Goal: Download file/media: Obtain a digital file from the website

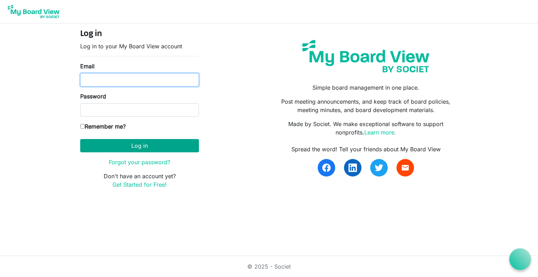
type input "[EMAIL_ADDRESS][DOMAIN_NAME]"
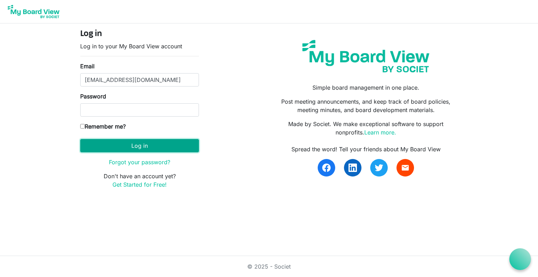
click at [108, 145] on button "Log in" at bounding box center [139, 145] width 119 height 13
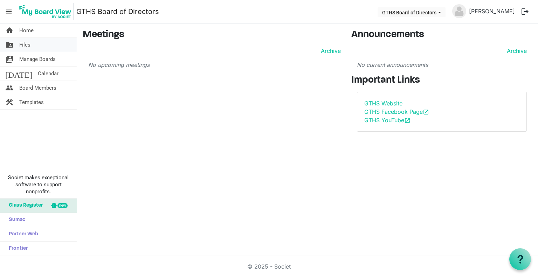
click at [26, 45] on span "Files" at bounding box center [24, 45] width 11 height 14
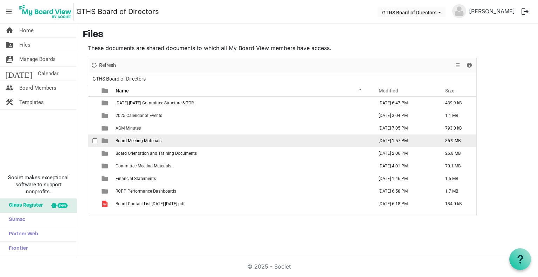
click at [136, 143] on td "Board Meeting Materials" at bounding box center [242, 140] width 258 height 13
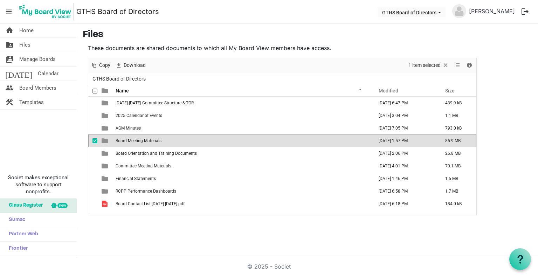
click at [136, 143] on td "Board Meeting Materials" at bounding box center [242, 140] width 258 height 13
click at [136, 143] on div at bounding box center [282, 136] width 388 height 157
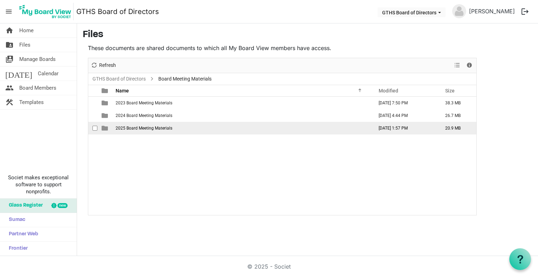
click at [139, 127] on span "2025 Board Meeting Materials" at bounding box center [144, 128] width 57 height 5
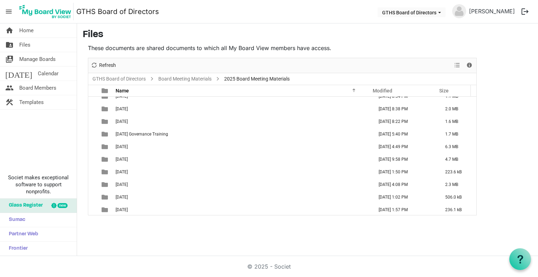
scroll to position [20, 0]
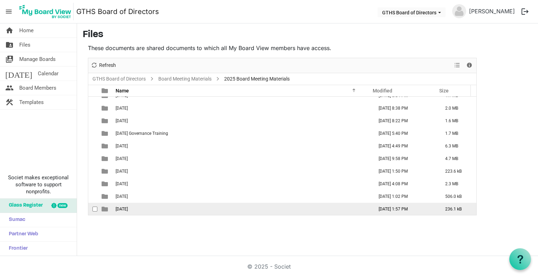
click at [138, 208] on td "09.11.2025" at bounding box center [242, 209] width 258 height 13
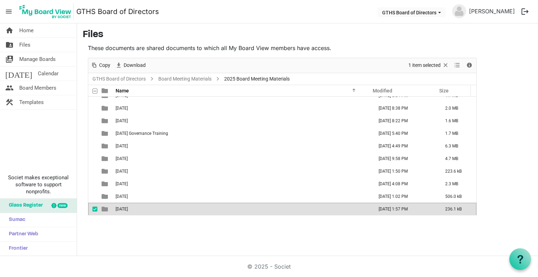
click at [138, 208] on td "09.11.2025" at bounding box center [242, 209] width 258 height 13
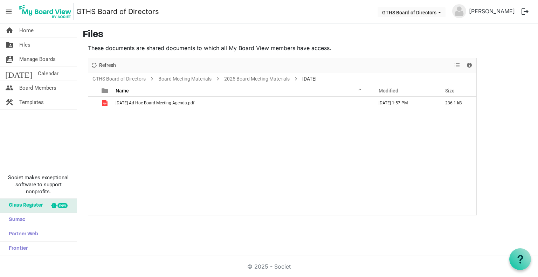
scroll to position [0, 0]
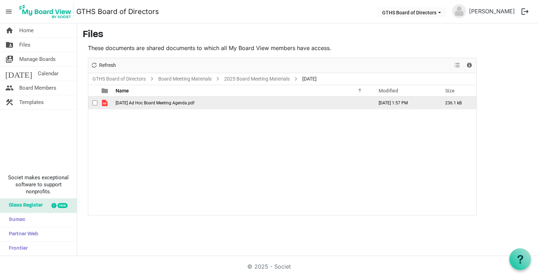
click at [163, 105] on td "2025.09.11 Ad Hoc Board Meeting Agenda.pdf" at bounding box center [242, 103] width 258 height 13
